Goal: Complete application form

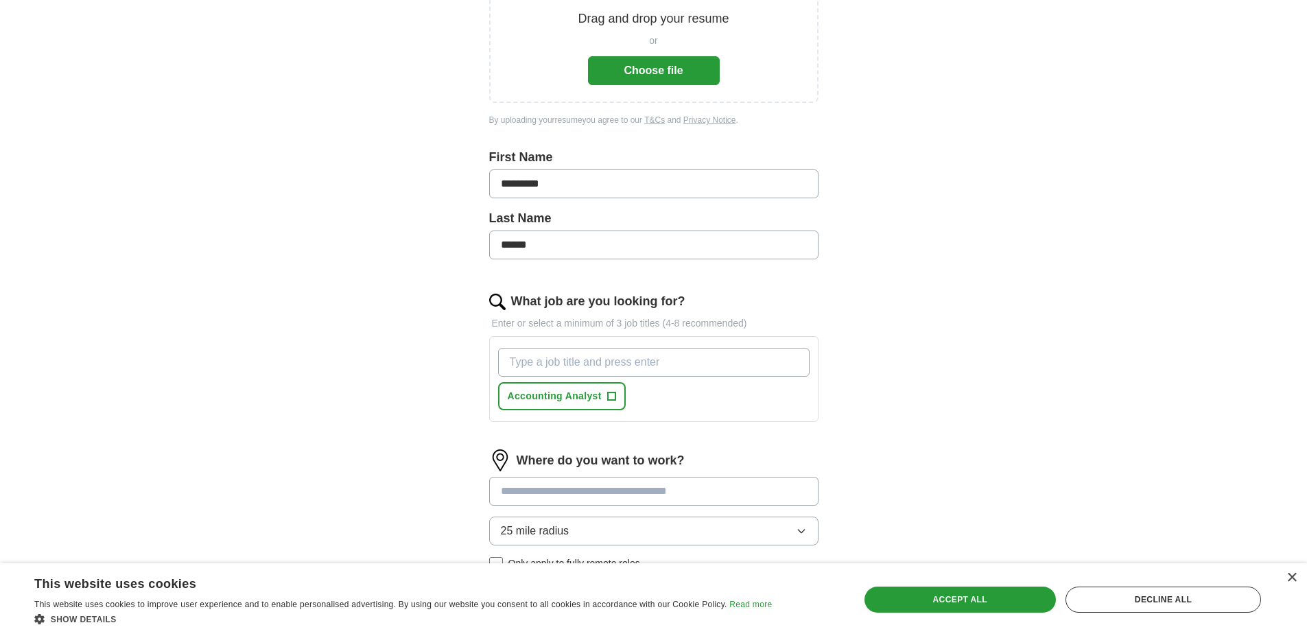
scroll to position [343, 0]
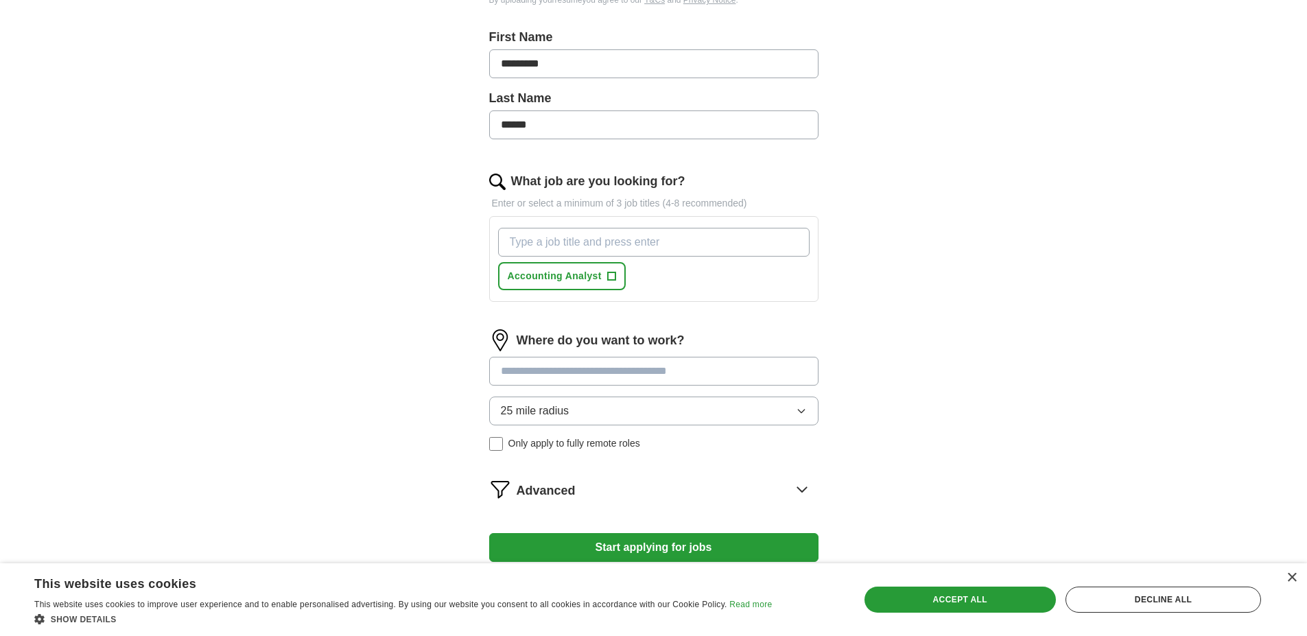
click at [805, 409] on icon "button" at bounding box center [801, 410] width 11 height 11
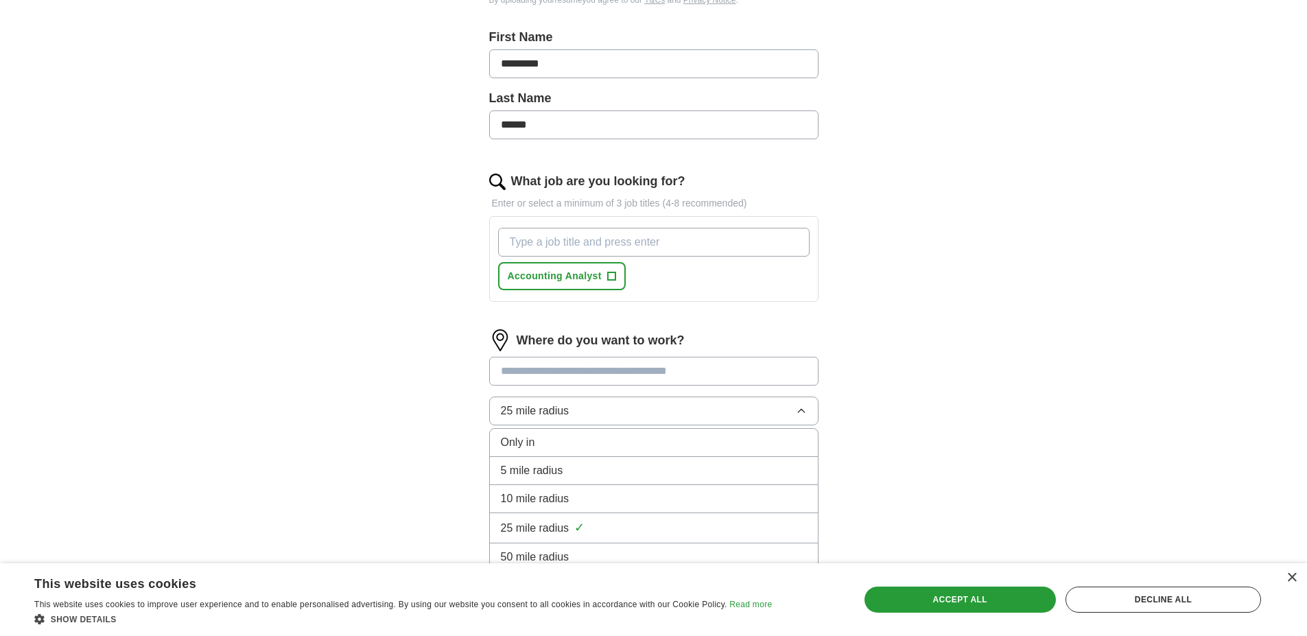
click at [549, 499] on span "10 mile radius" at bounding box center [535, 498] width 69 height 16
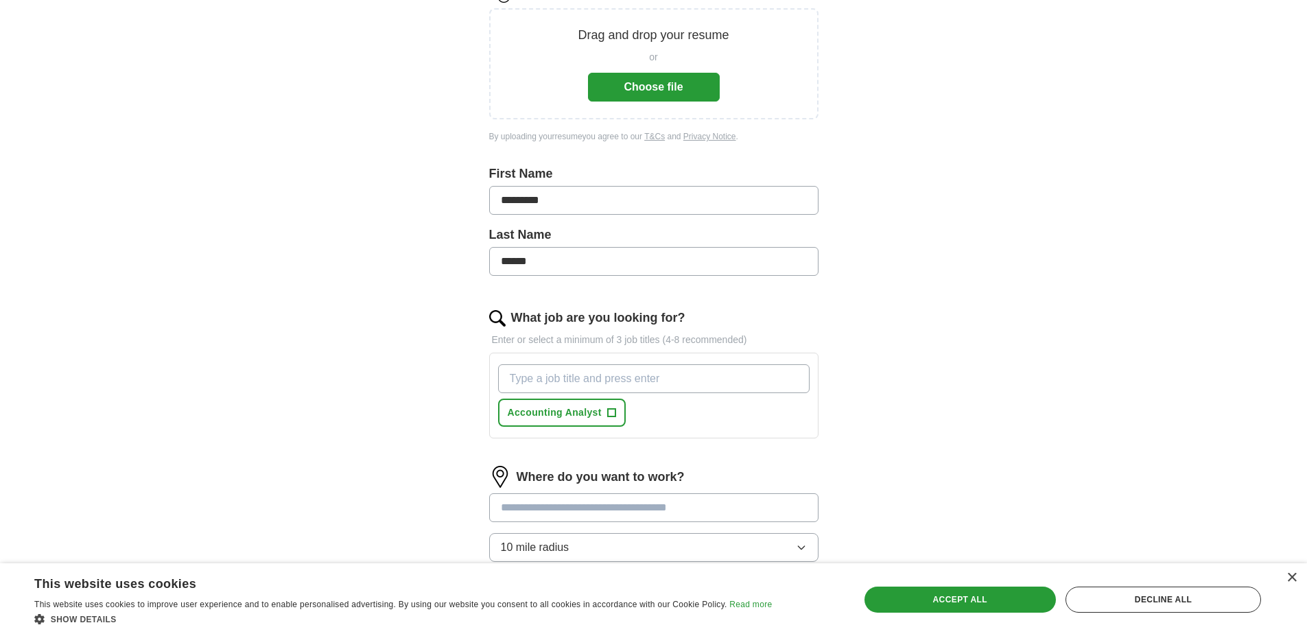
scroll to position [206, 0]
click at [652, 84] on button "Choose file" at bounding box center [654, 87] width 132 height 29
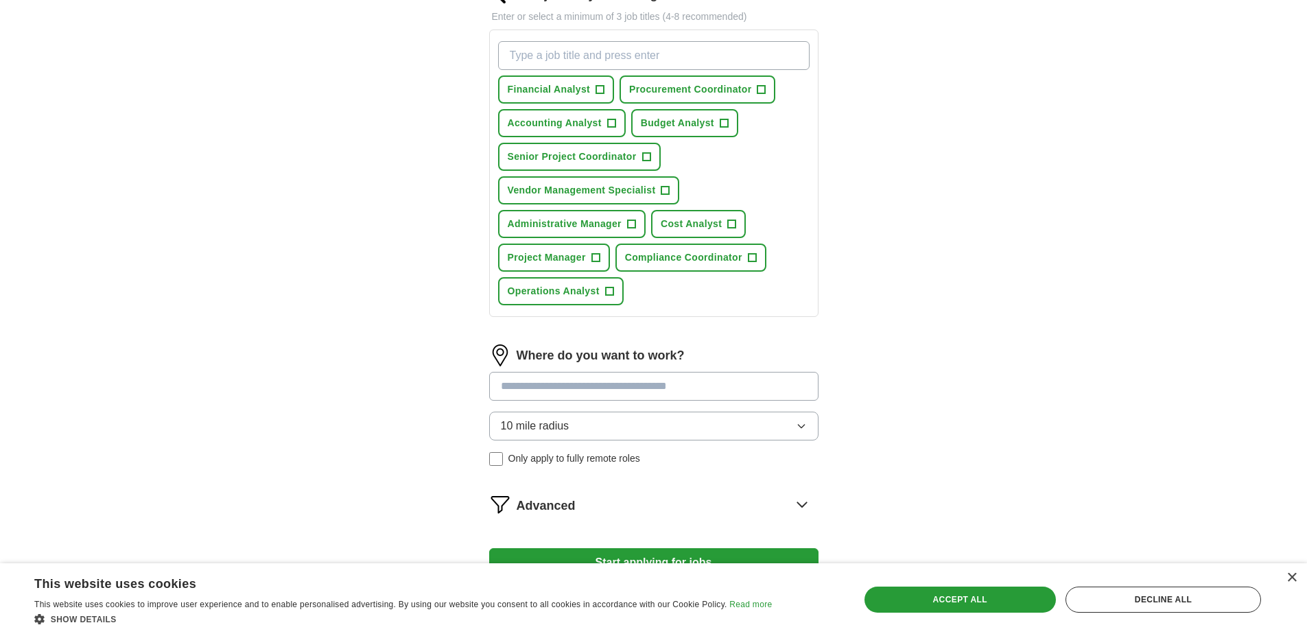
scroll to position [480, 0]
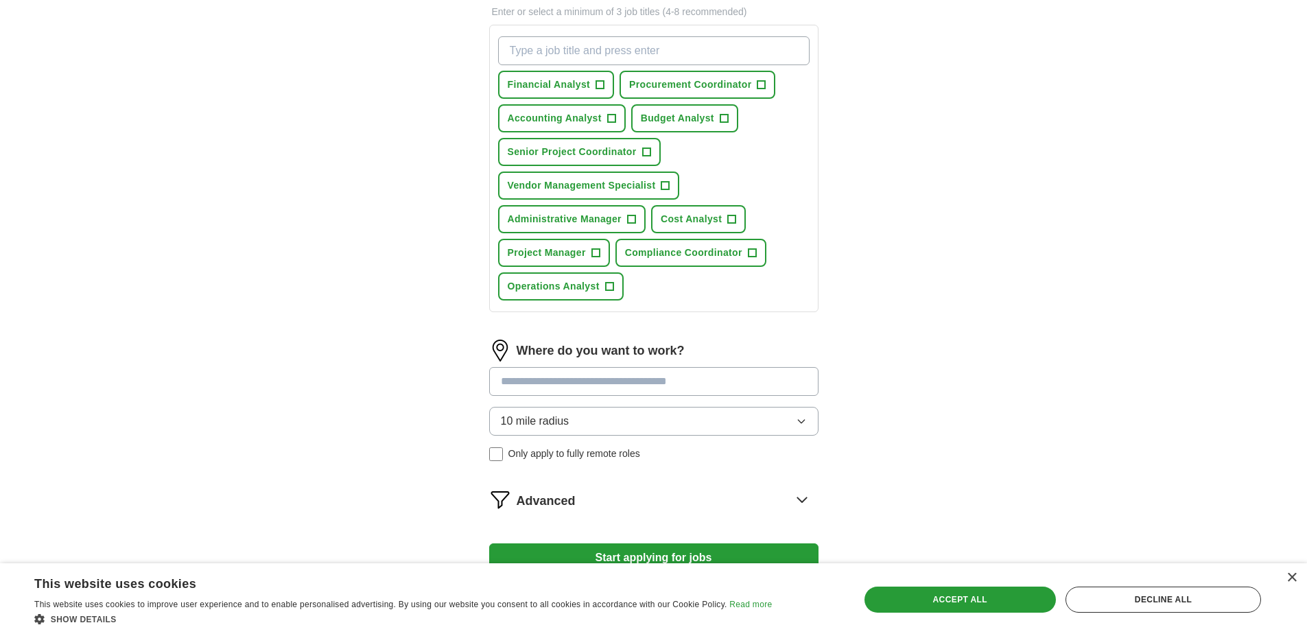
click at [609, 381] on input at bounding box center [653, 381] width 329 height 29
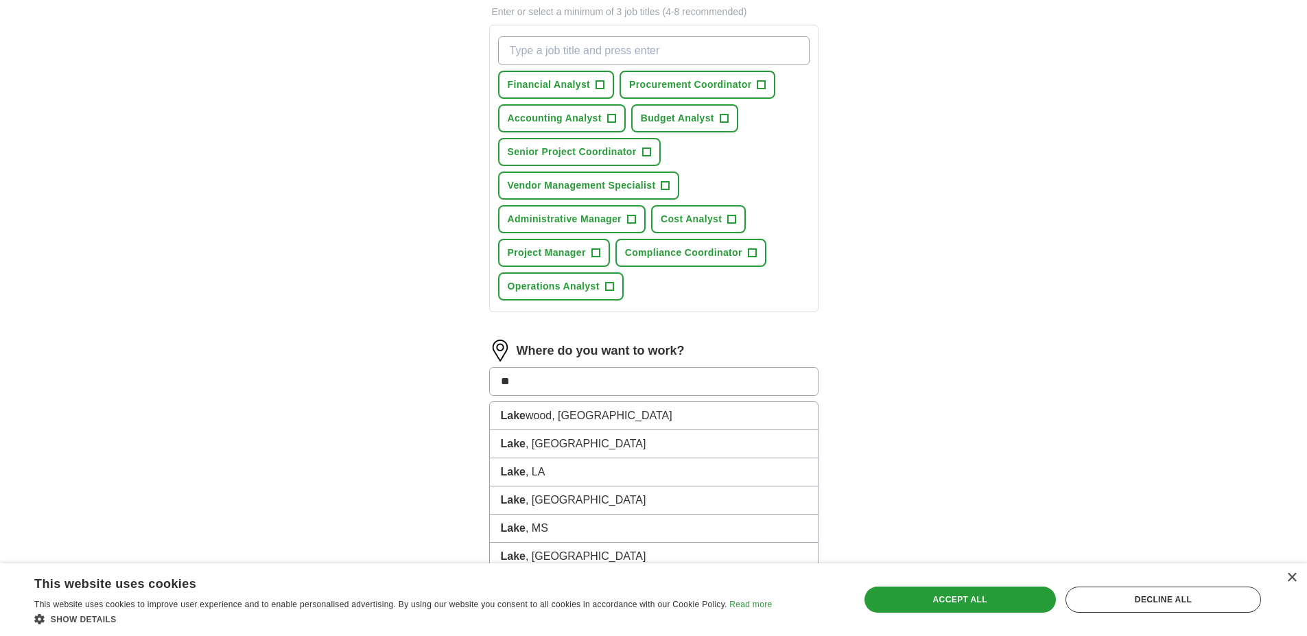
type input "*"
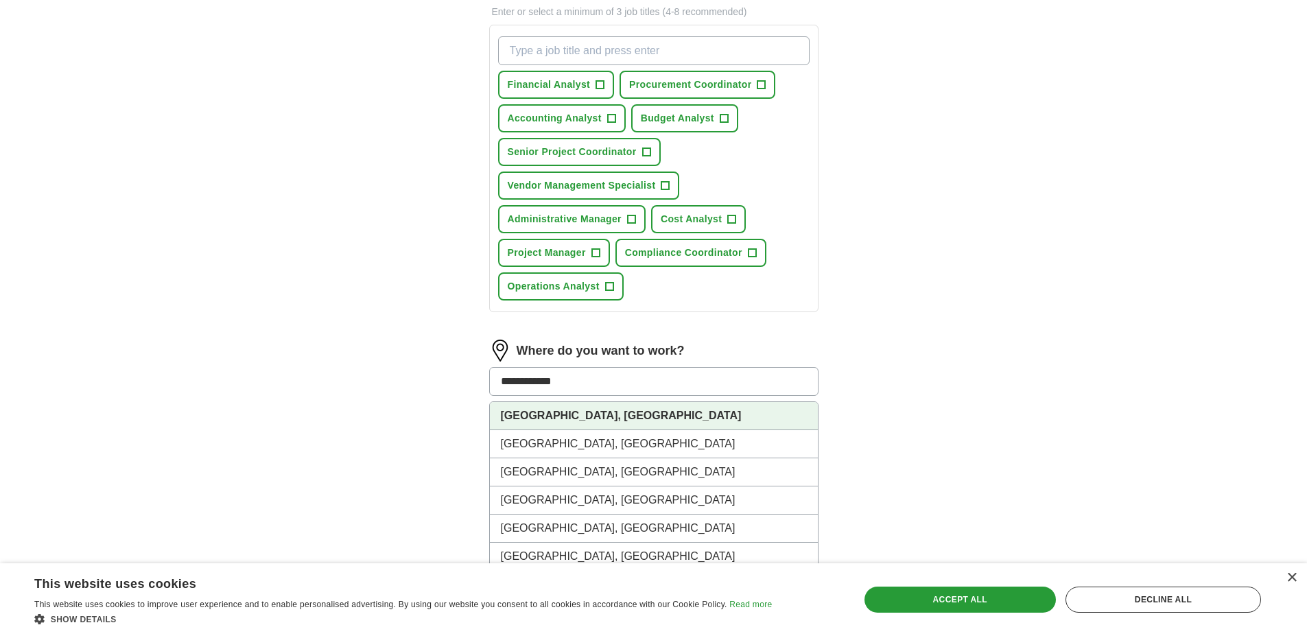
click at [563, 418] on strong "[GEOGRAPHIC_DATA], [GEOGRAPHIC_DATA]" at bounding box center [621, 415] width 241 height 12
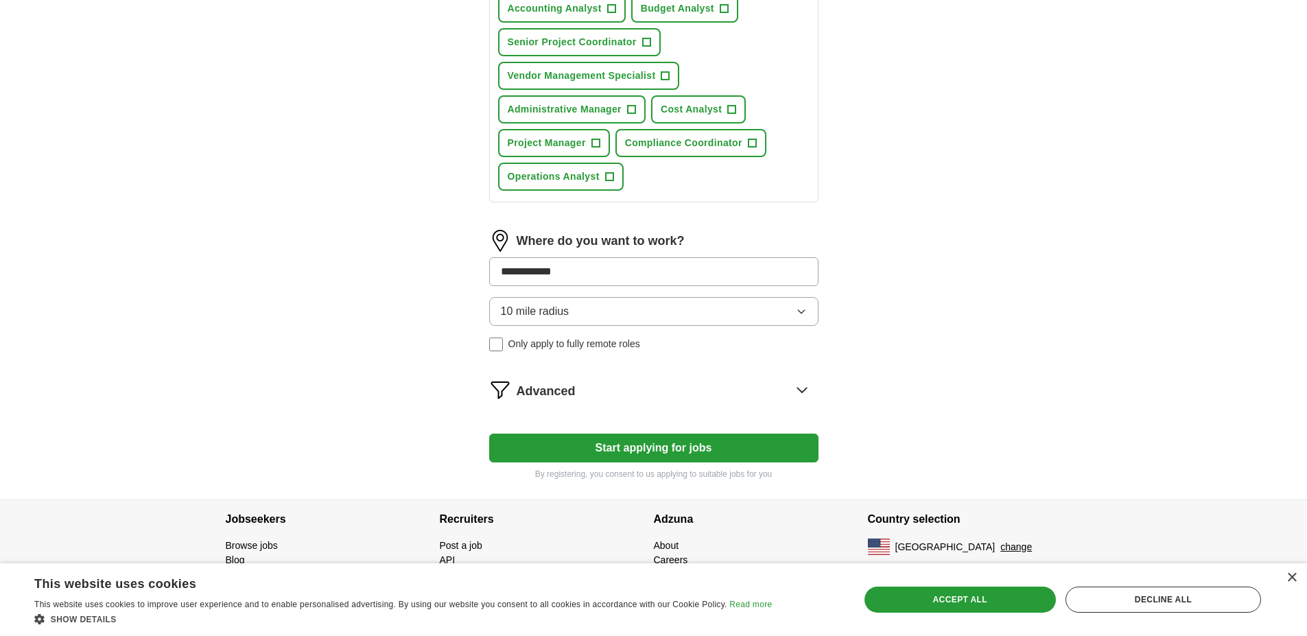
scroll to position [592, 0]
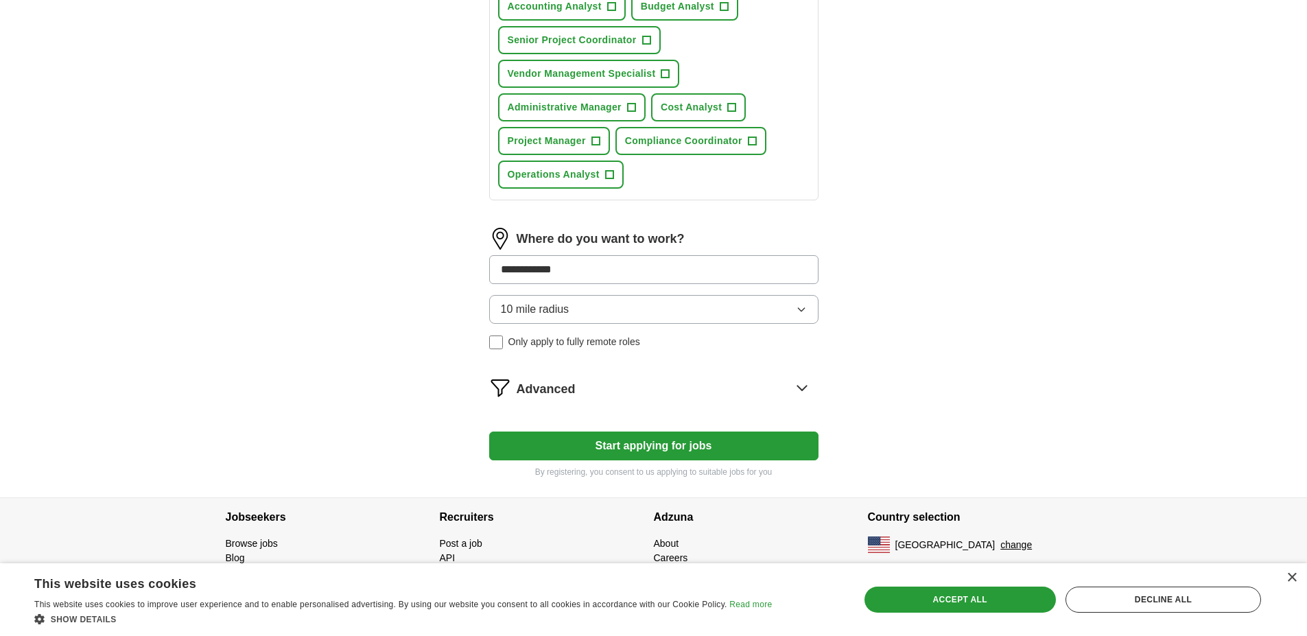
click at [627, 447] on form "**********" at bounding box center [653, 36] width 329 height 883
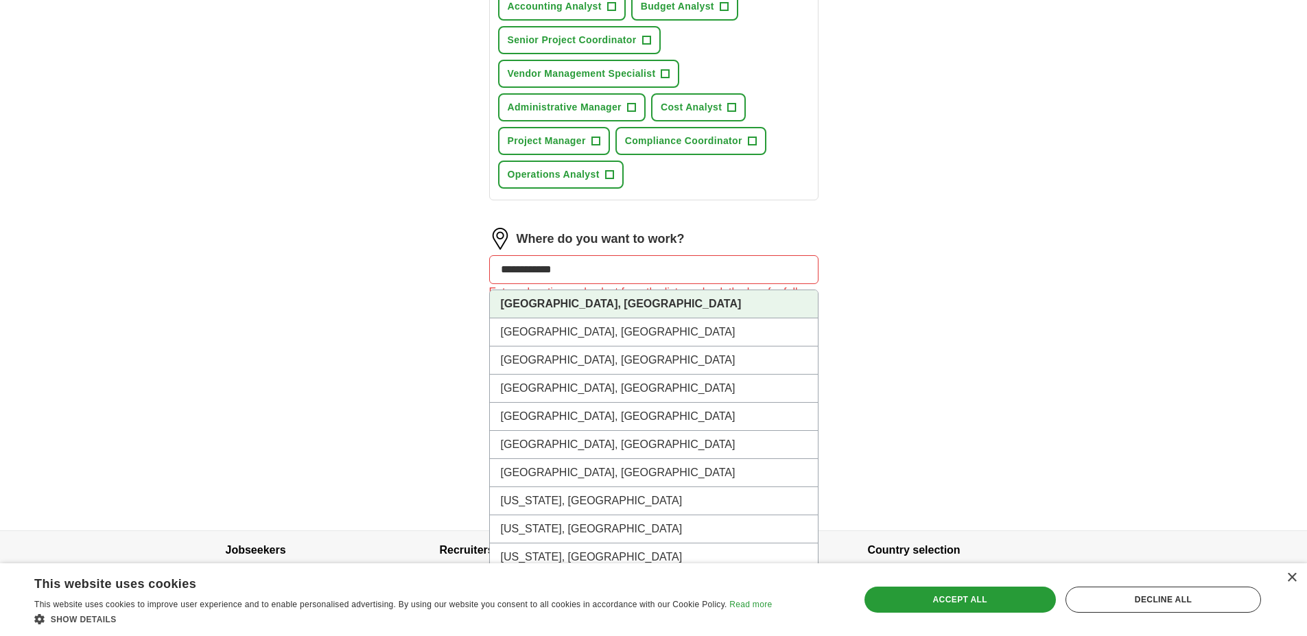
click at [607, 270] on input "**********" at bounding box center [653, 269] width 329 height 29
click at [562, 302] on strong "[GEOGRAPHIC_DATA], [GEOGRAPHIC_DATA]" at bounding box center [621, 304] width 241 height 12
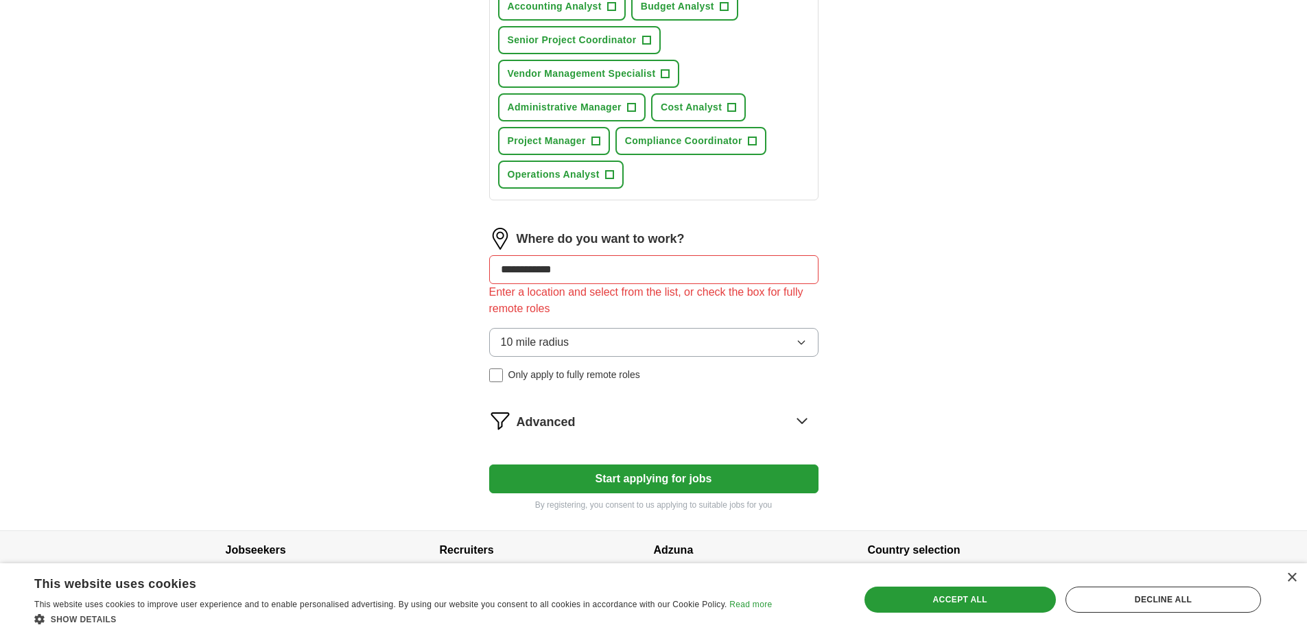
click at [595, 274] on input "**********" at bounding box center [653, 269] width 329 height 29
drag, startPoint x: 588, startPoint y: 270, endPoint x: 462, endPoint y: 267, distance: 126.9
click at [462, 267] on div "**********" at bounding box center [653, 28] width 439 height 1003
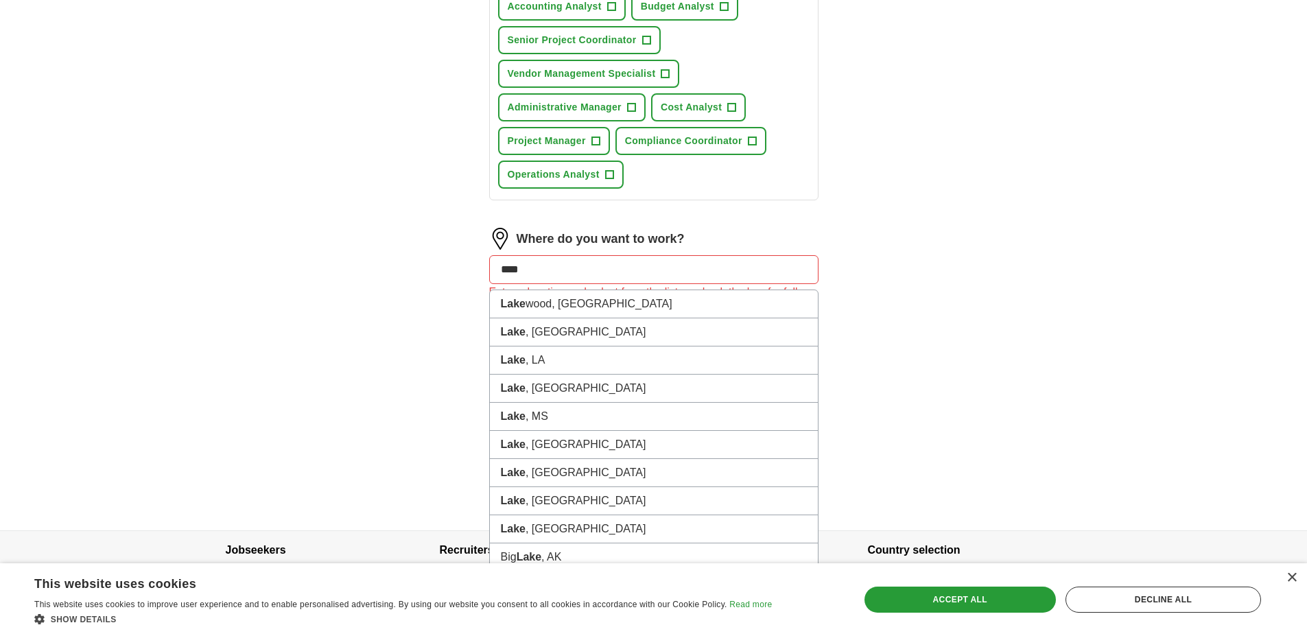
type input "*****"
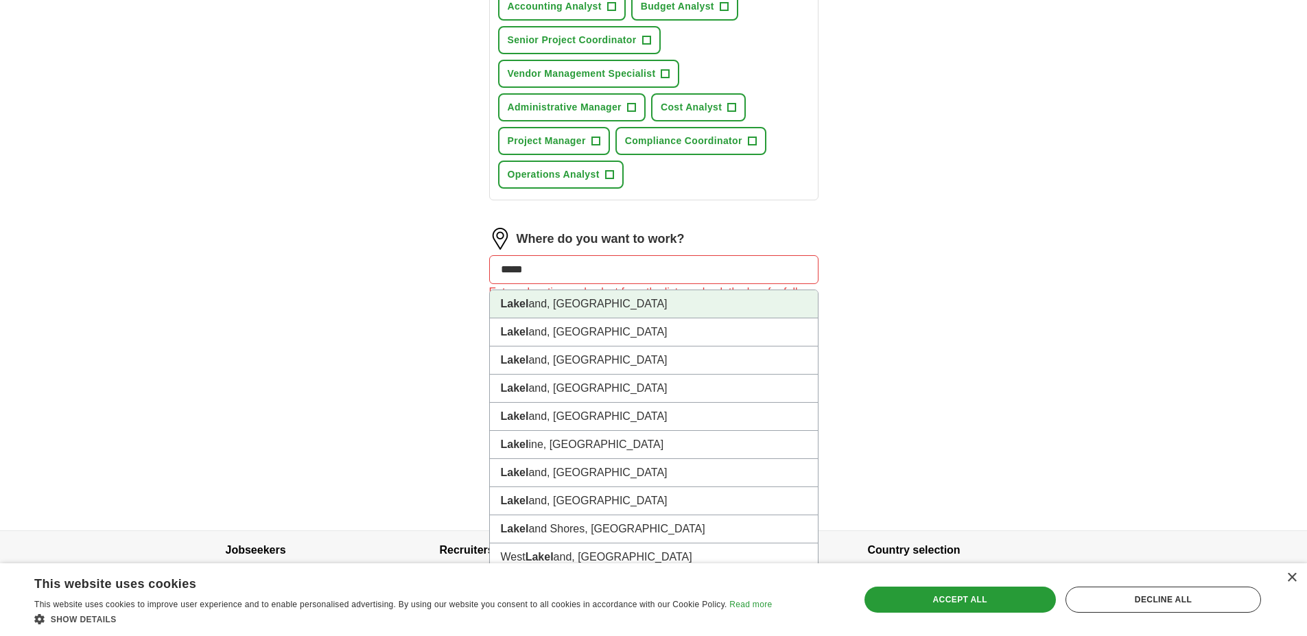
click at [512, 307] on strong "Lakel" at bounding box center [515, 304] width 28 height 12
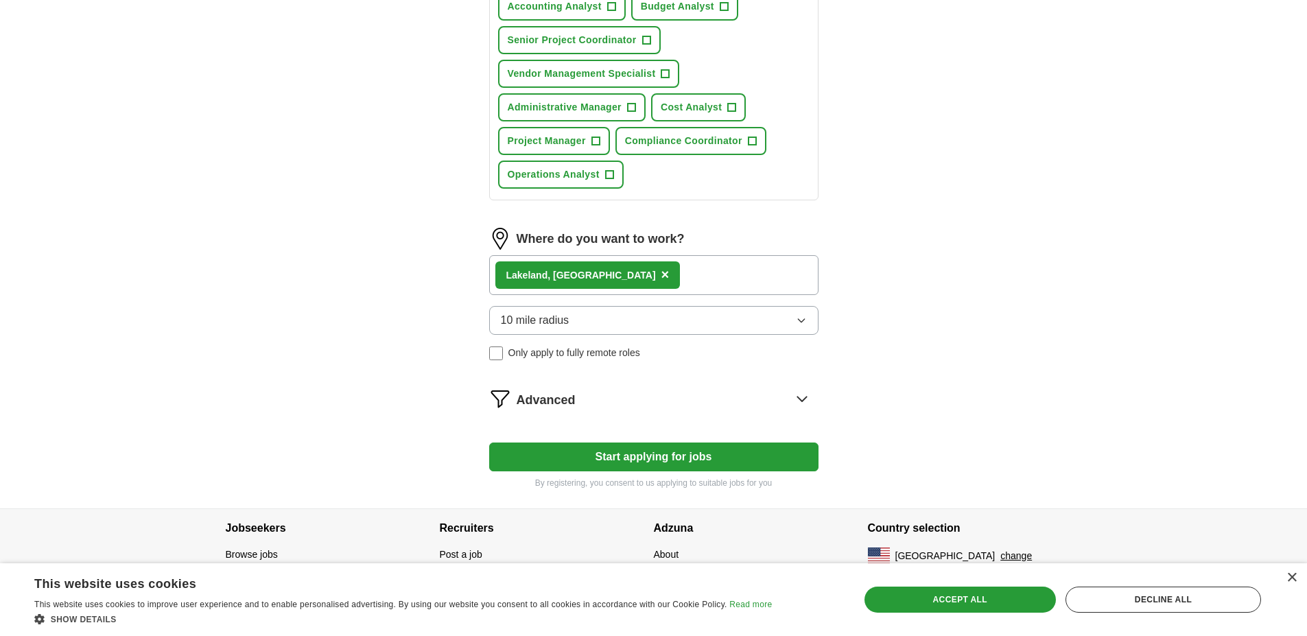
click at [673, 451] on button "Start applying for jobs" at bounding box center [653, 456] width 329 height 29
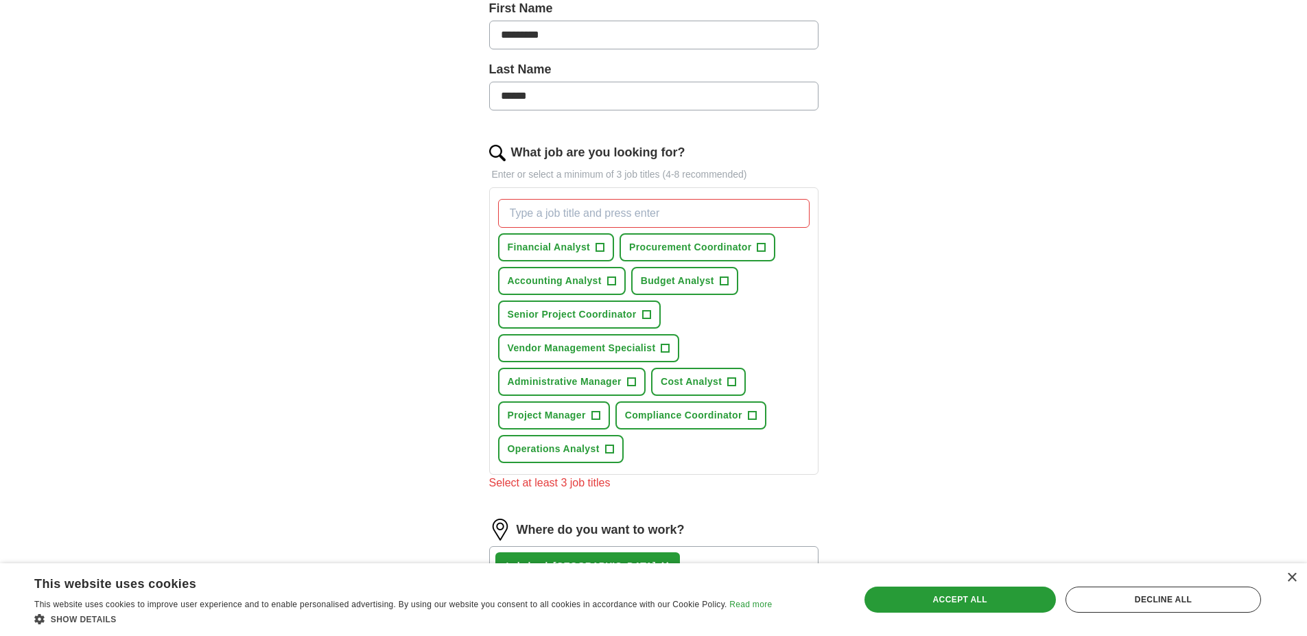
scroll to position [386, 0]
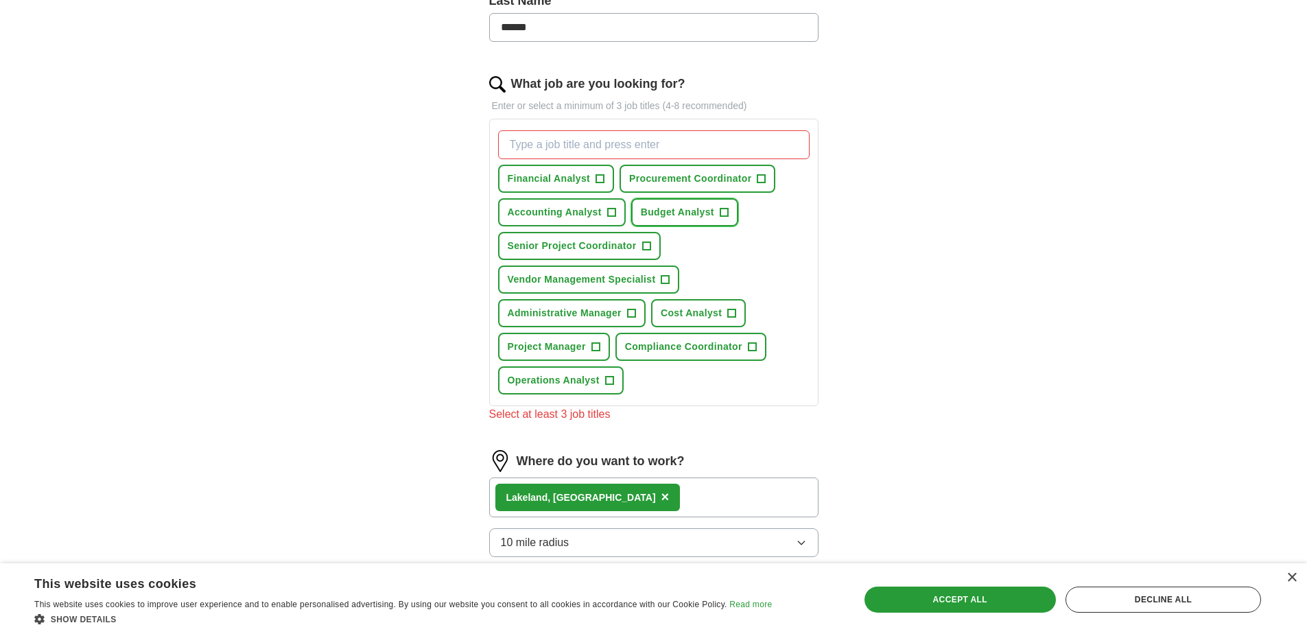
click at [721, 212] on span "+" at bounding box center [723, 212] width 8 height 11
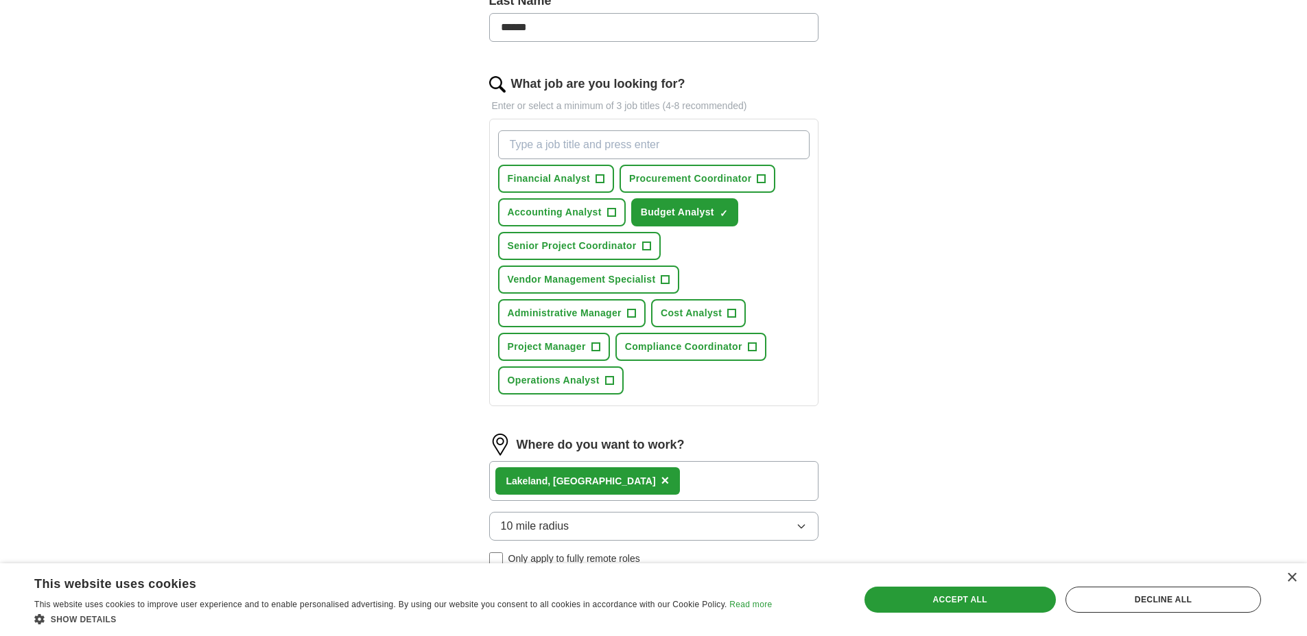
click at [600, 144] on input "What job are you looking for?" at bounding box center [653, 144] width 311 height 29
type input "o"
type input "bookkeeper"
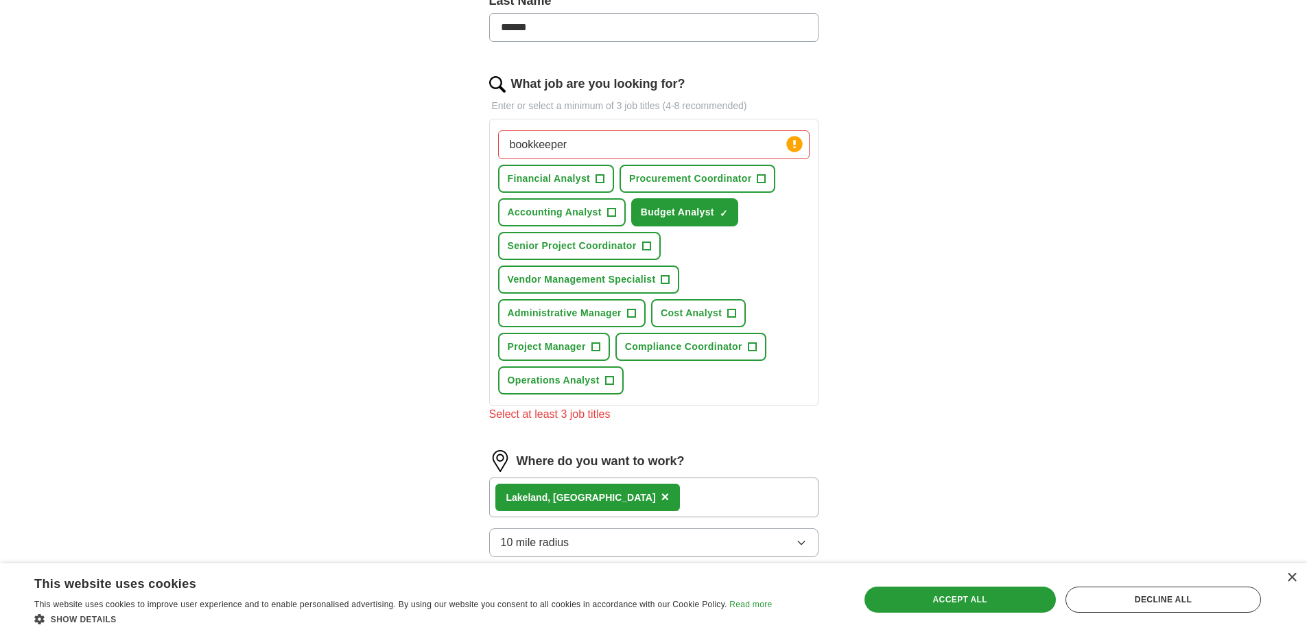
click at [587, 141] on input "bookkeeper" at bounding box center [653, 144] width 311 height 29
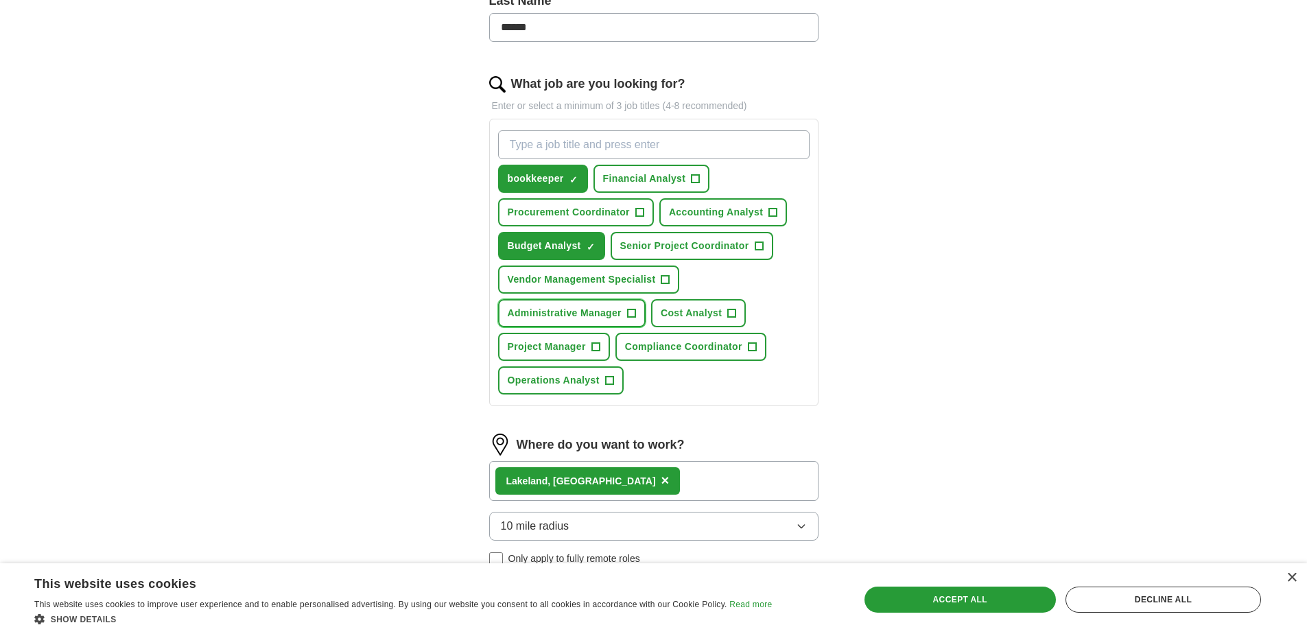
click at [628, 311] on span "+" at bounding box center [631, 313] width 8 height 11
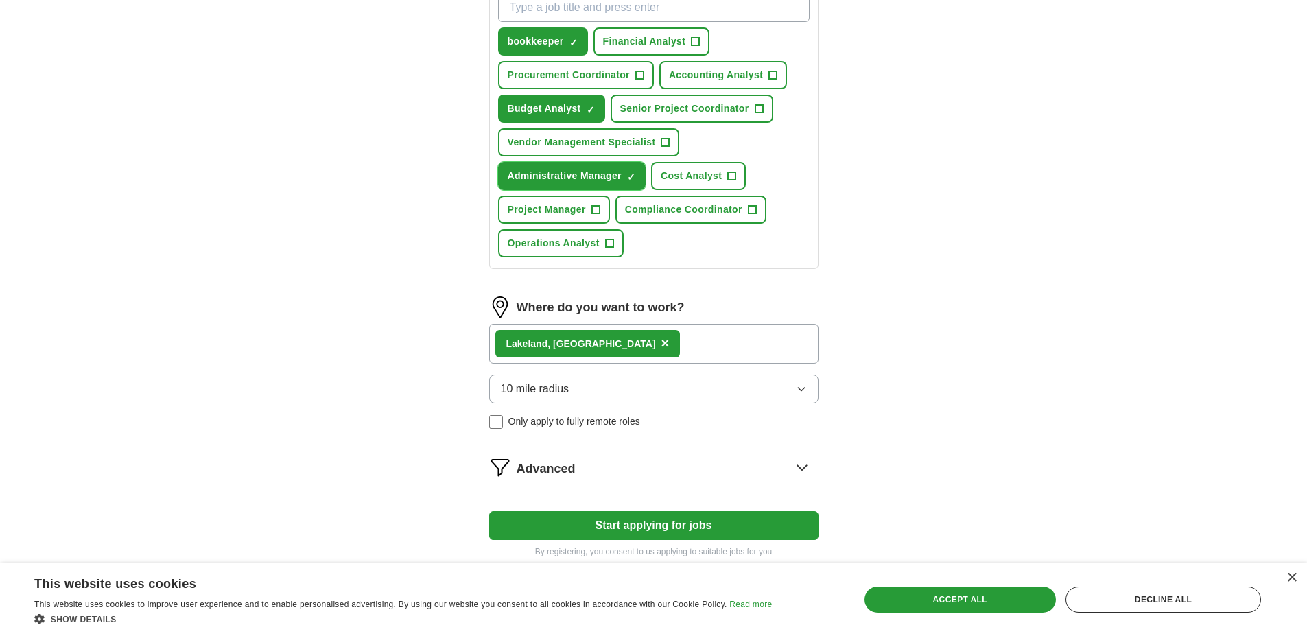
scroll to position [603, 0]
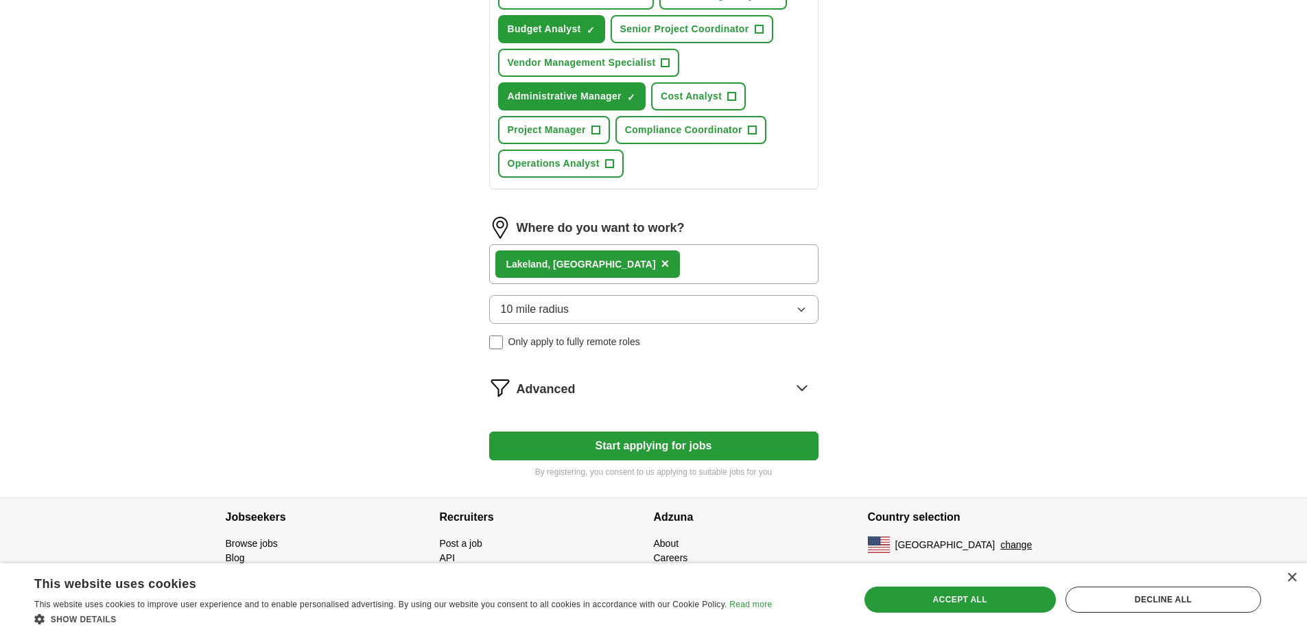
click at [647, 449] on button "Start applying for jobs" at bounding box center [653, 445] width 329 height 29
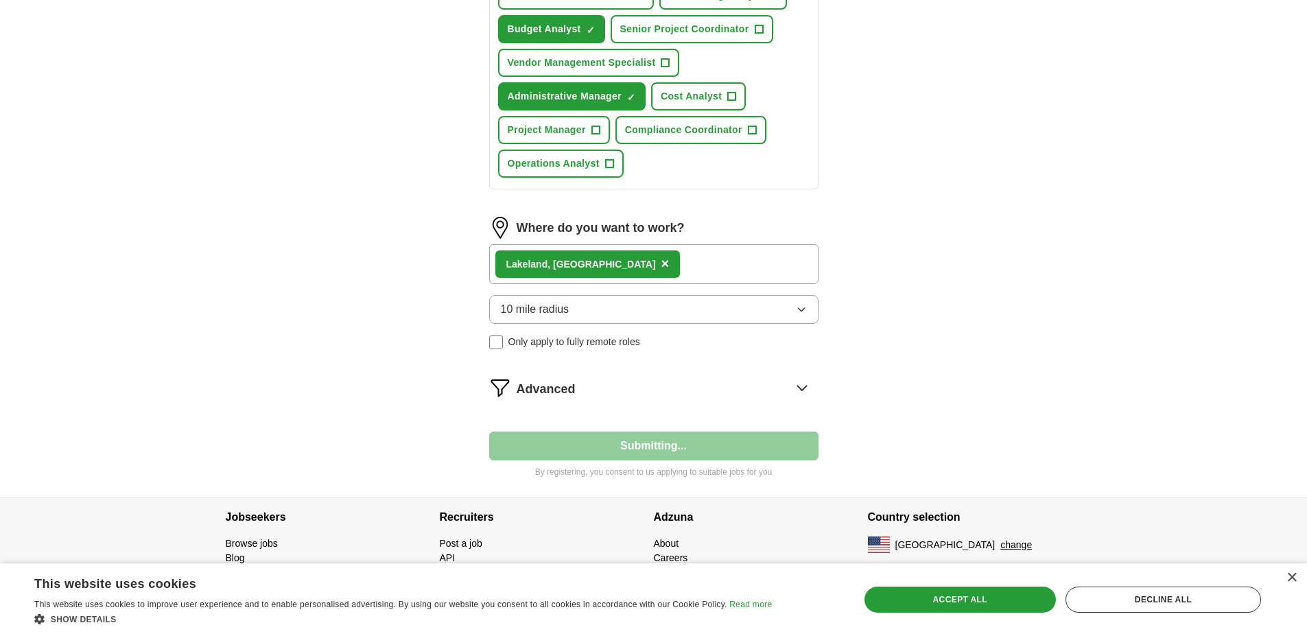
select select "**"
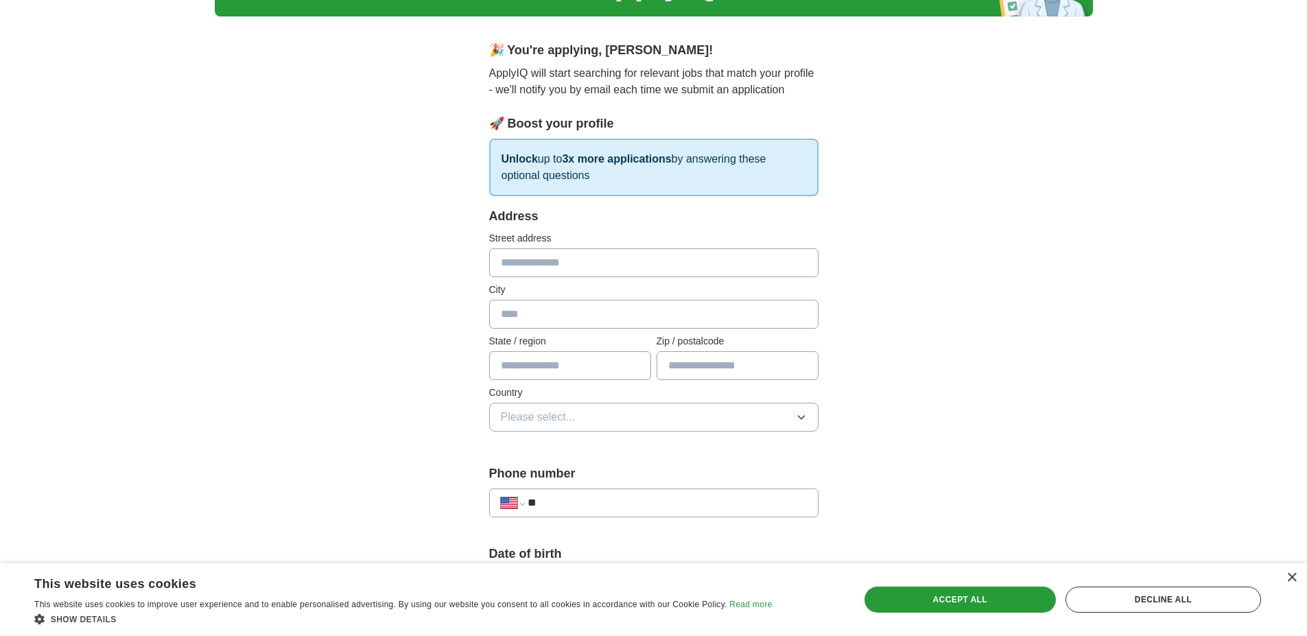
scroll to position [89, 0]
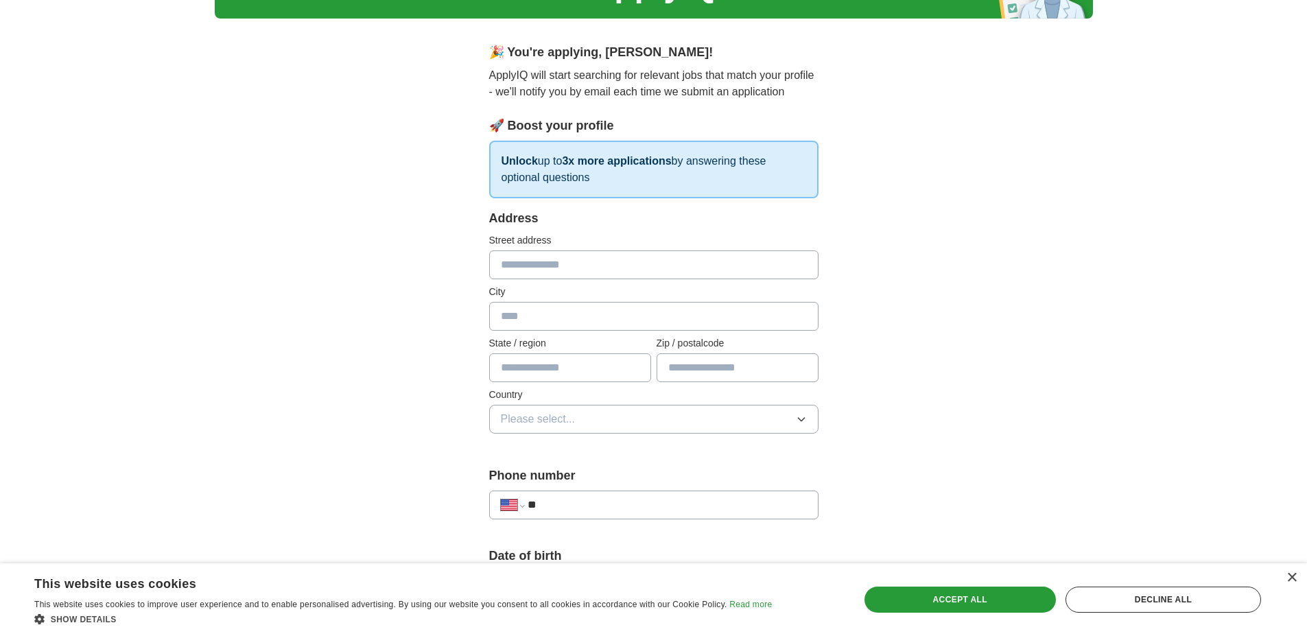
click at [515, 261] on input "text" at bounding box center [653, 264] width 329 height 29
type input "**********"
type input "********"
type input "**"
type input "*****"
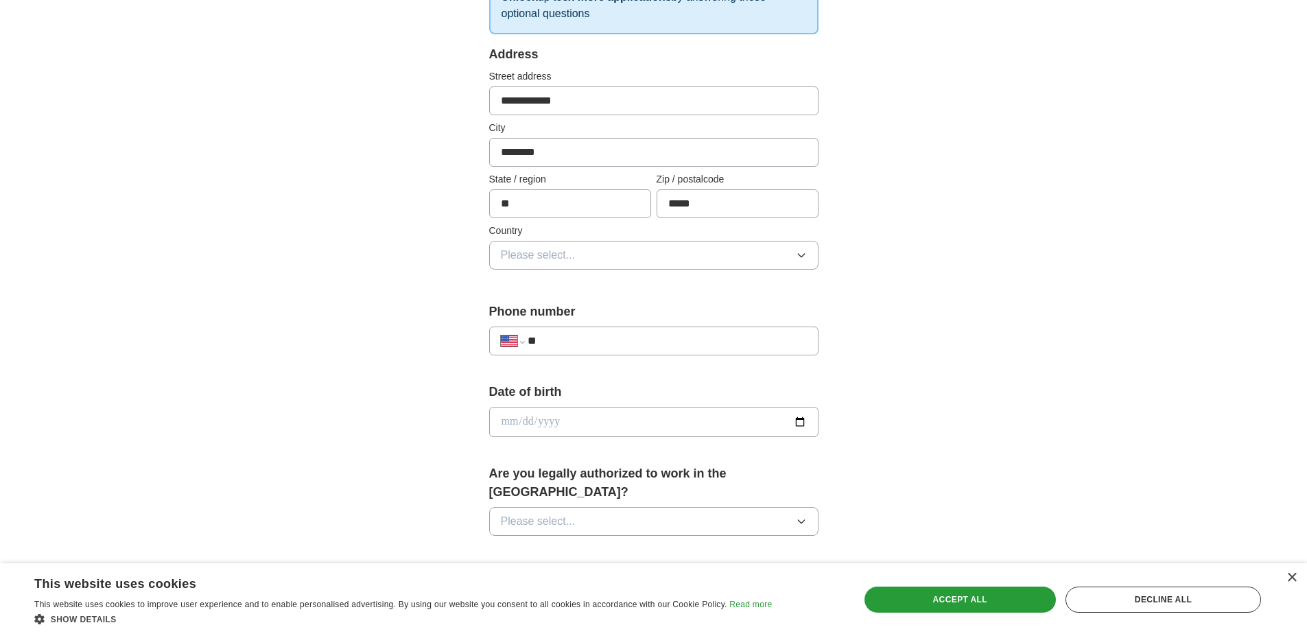
scroll to position [295, 0]
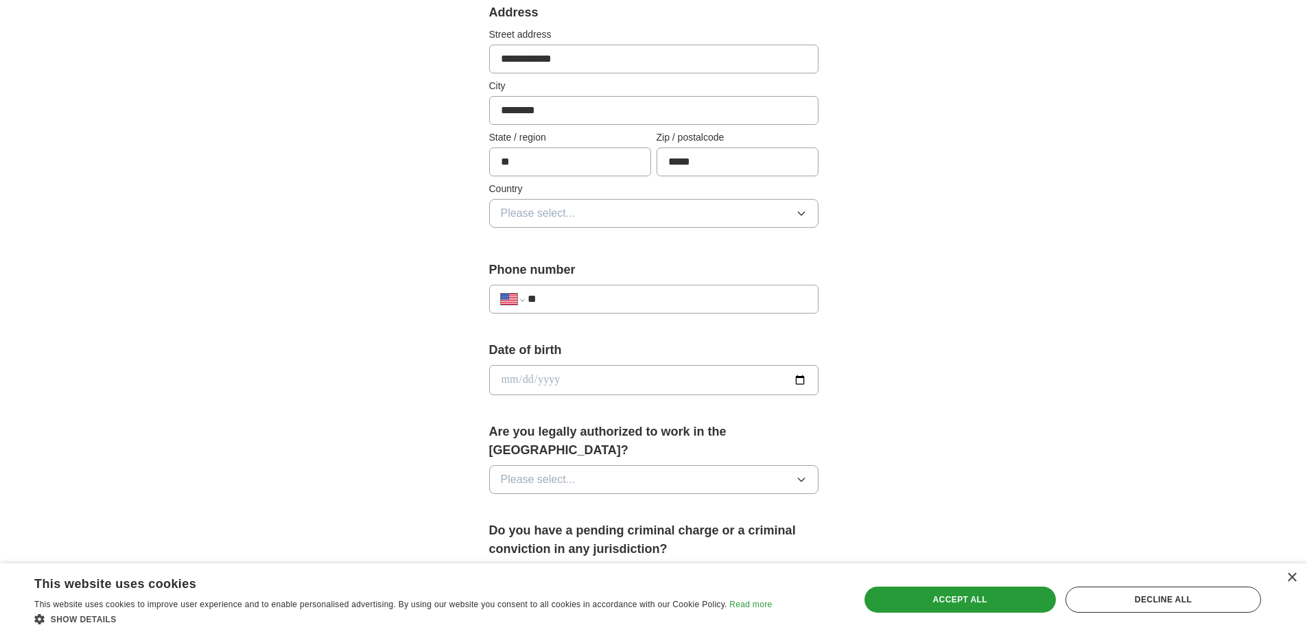
click at [801, 213] on icon "button" at bounding box center [801, 213] width 11 height 11
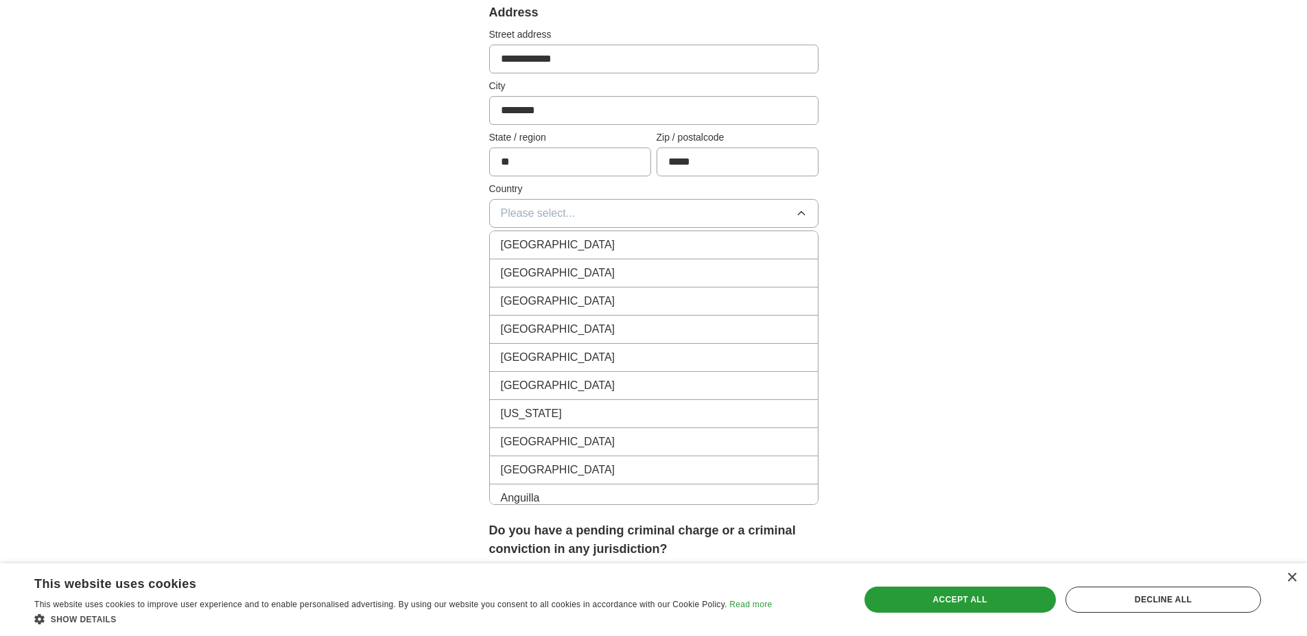
click at [677, 263] on li "[GEOGRAPHIC_DATA]" at bounding box center [654, 273] width 328 height 28
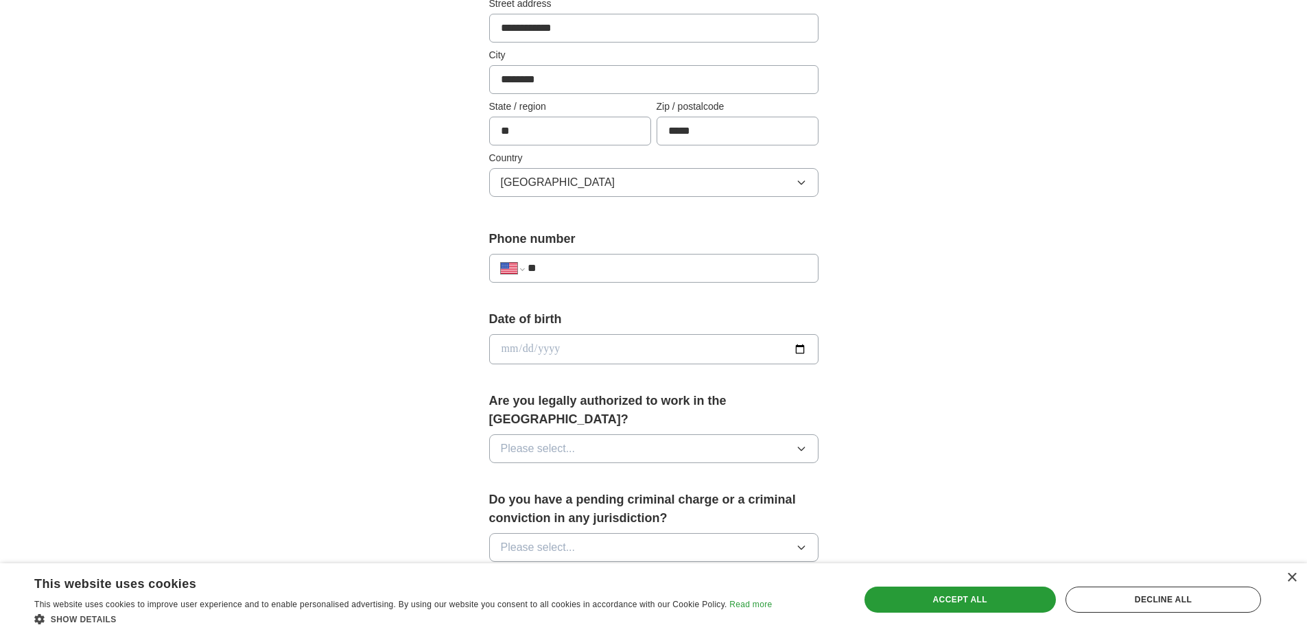
scroll to position [432, 0]
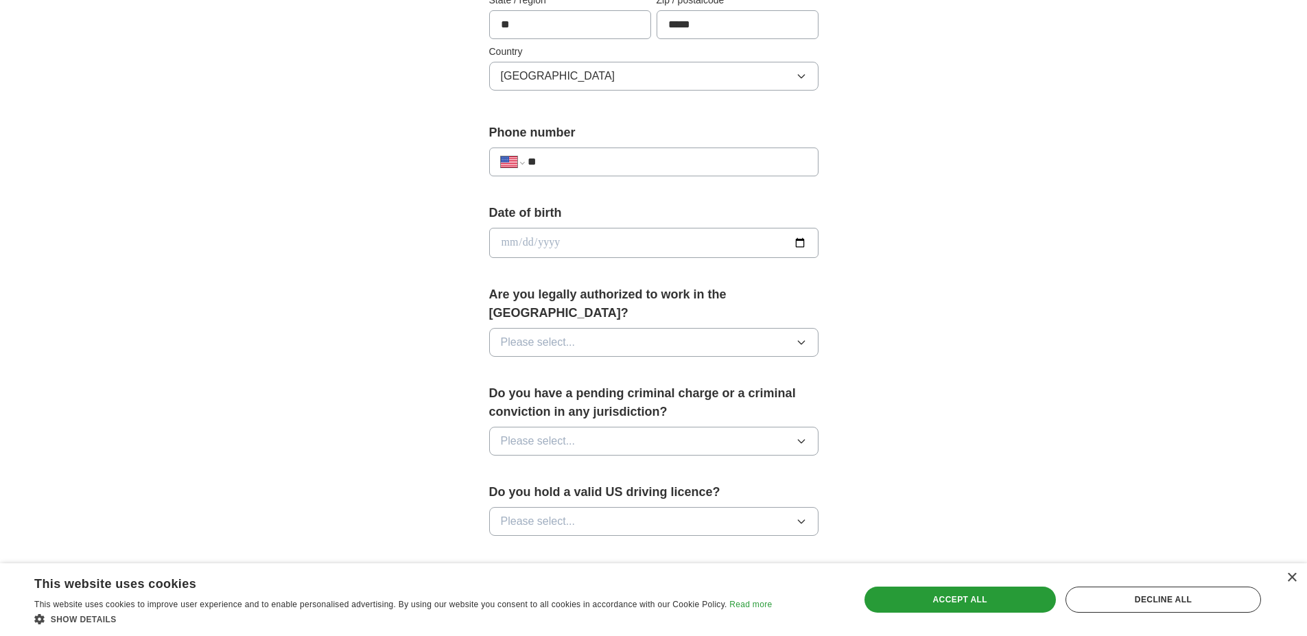
click at [801, 337] on icon "button" at bounding box center [801, 342] width 11 height 11
click at [668, 366] on div "Yes" at bounding box center [654, 374] width 306 height 16
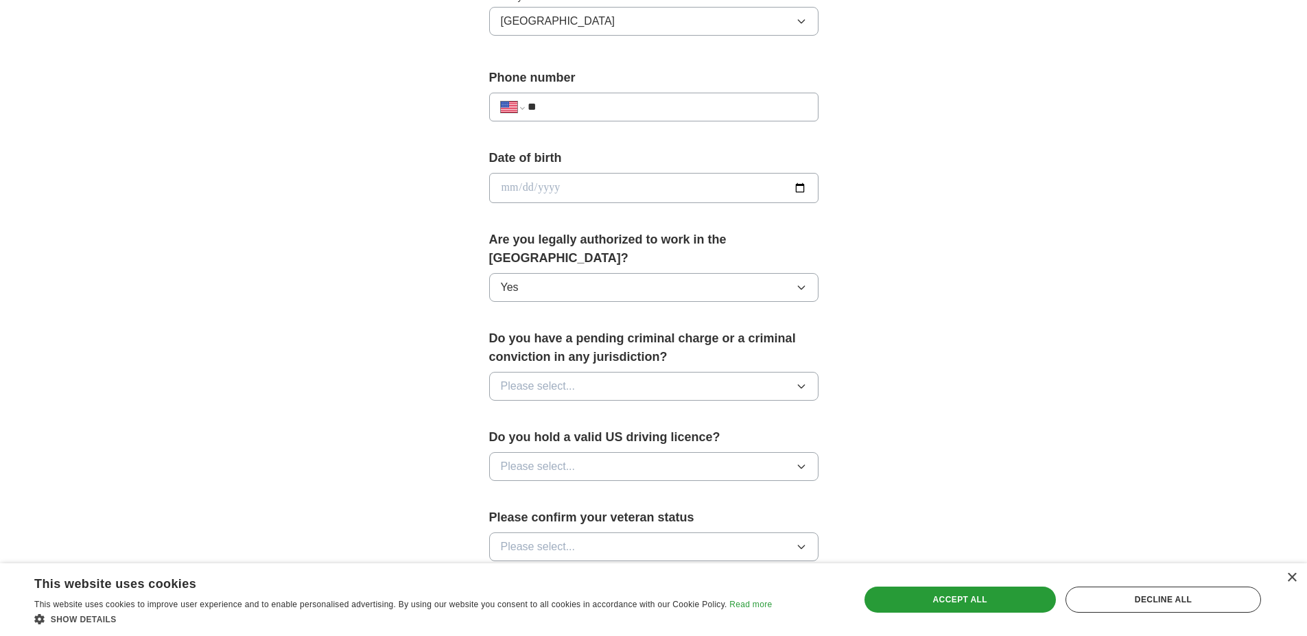
scroll to position [638, 0]
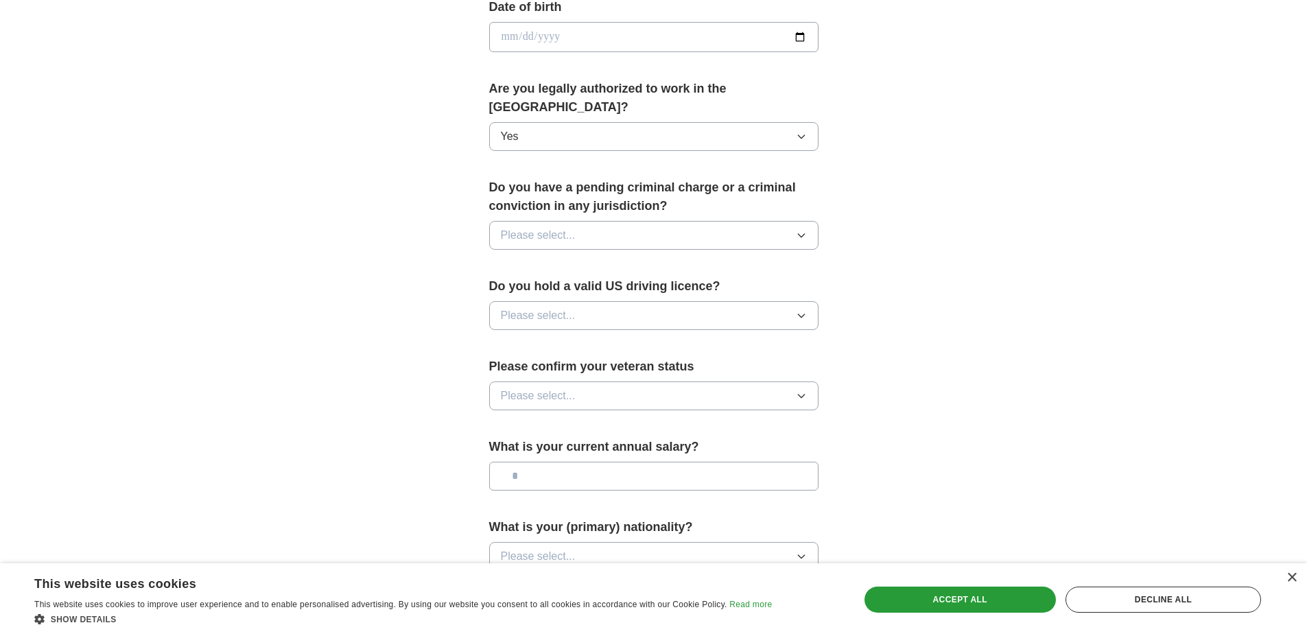
click at [794, 221] on button "Please select..." at bounding box center [653, 235] width 329 height 29
click at [693, 287] on div "No" at bounding box center [654, 295] width 306 height 16
click at [800, 310] on icon "button" at bounding box center [801, 315] width 11 height 11
click at [726, 339] on div "Yes" at bounding box center [654, 347] width 306 height 16
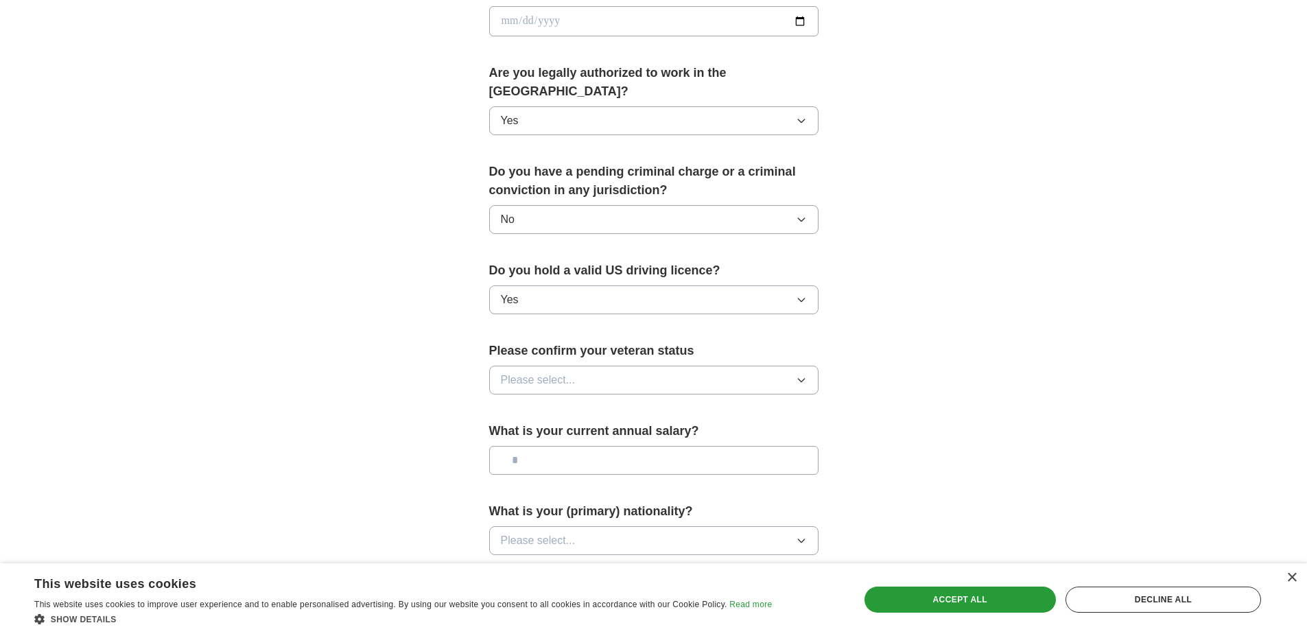
scroll to position [706, 0]
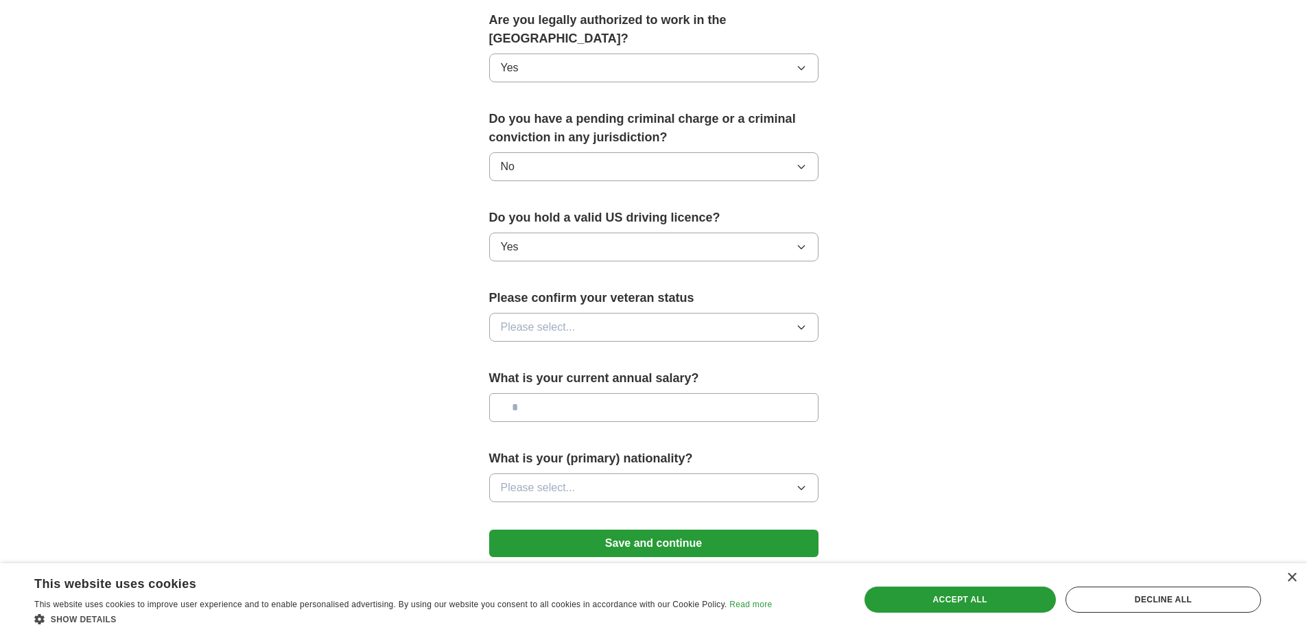
click at [801, 322] on icon "button" at bounding box center [801, 327] width 11 height 11
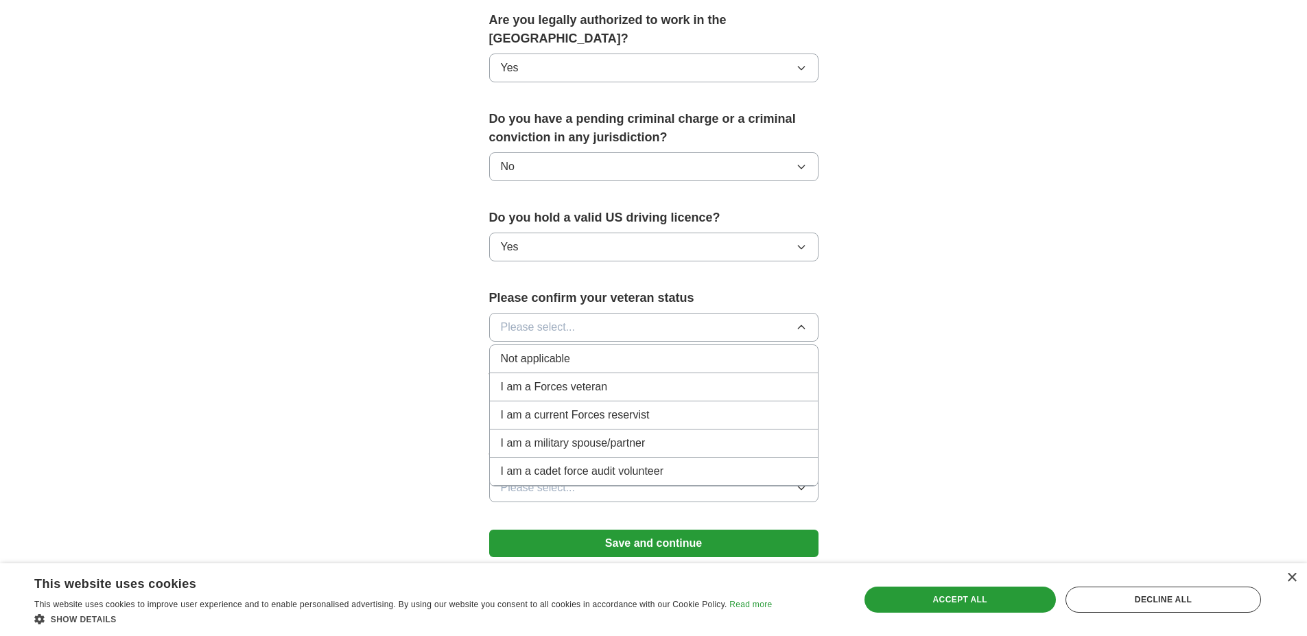
click at [665, 350] on div "Not applicable" at bounding box center [654, 358] width 306 height 16
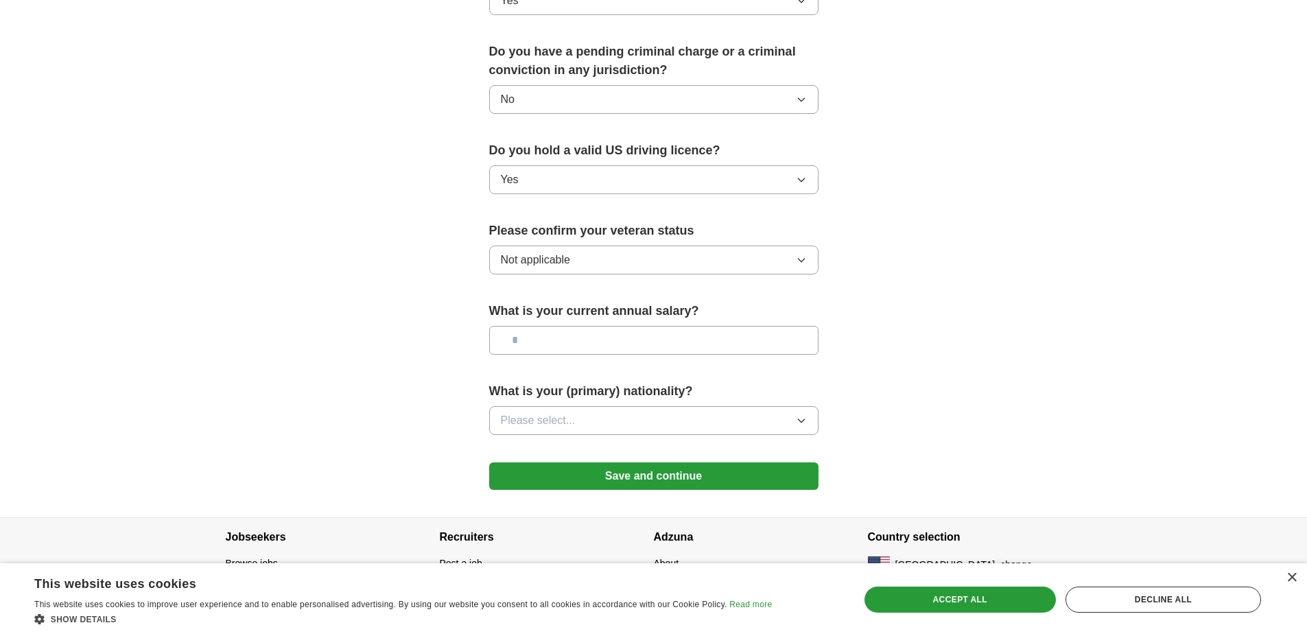
scroll to position [775, 0]
click at [800, 414] on icon "button" at bounding box center [801, 419] width 11 height 11
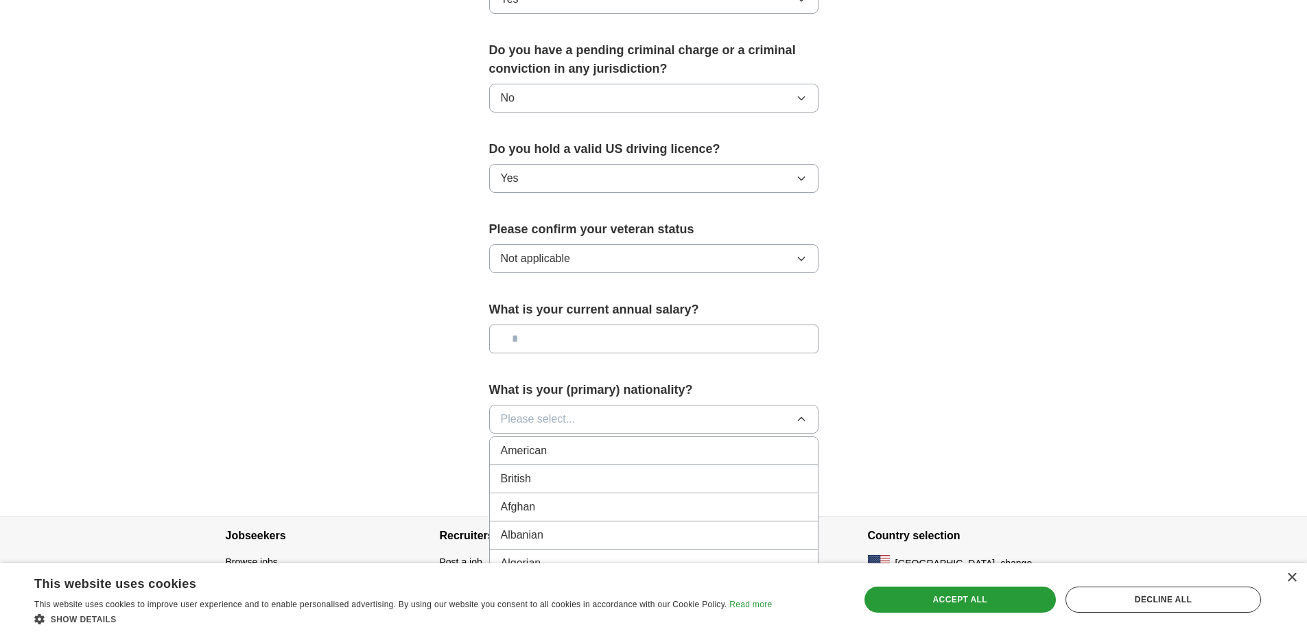
click at [626, 442] on div "American" at bounding box center [654, 450] width 306 height 16
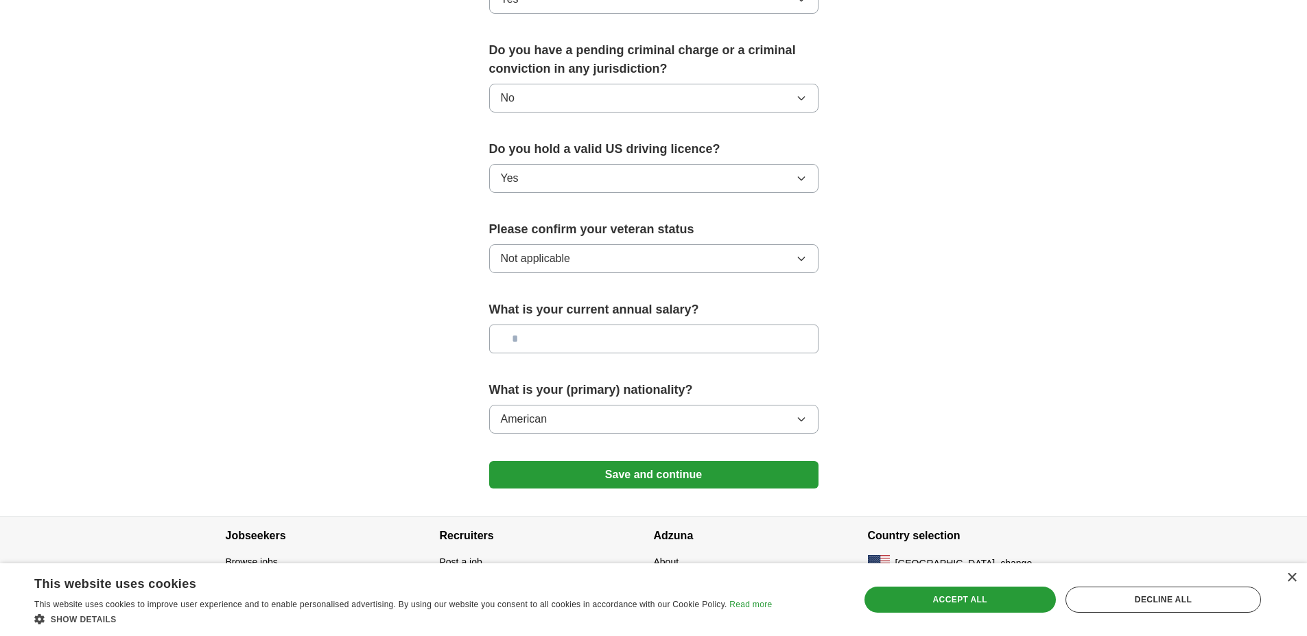
click at [643, 461] on button "Save and continue" at bounding box center [653, 474] width 329 height 27
